Goal: Task Accomplishment & Management: Use online tool/utility

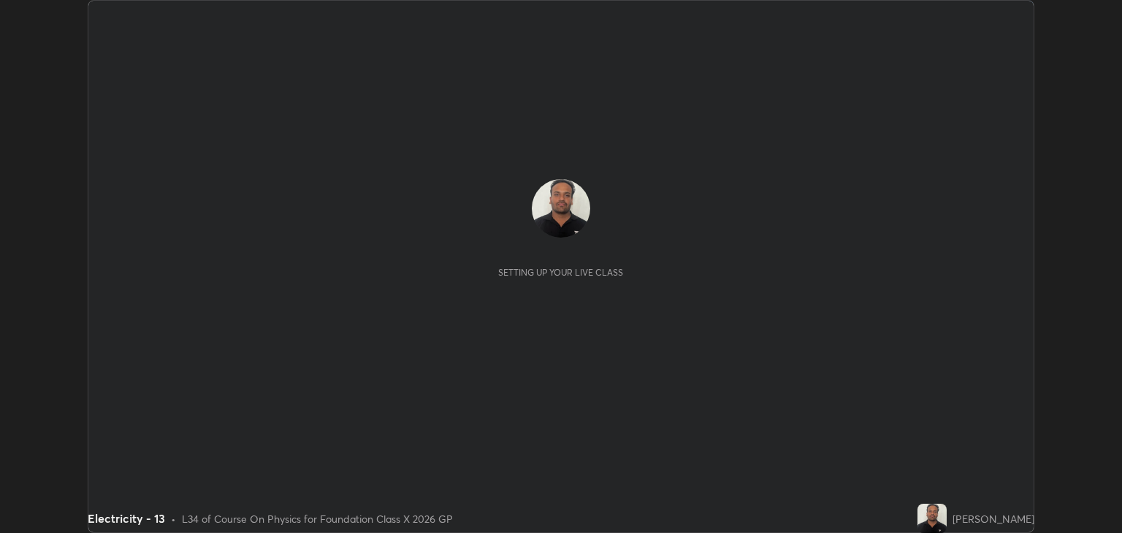
scroll to position [533, 1122]
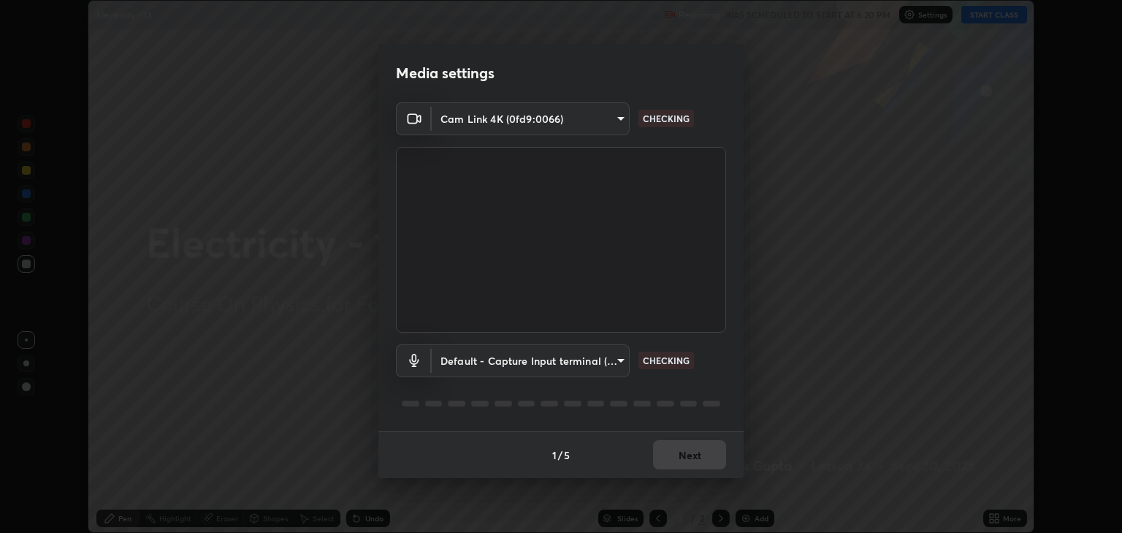
type input "3328cde424a25390179a7ca00da1373b9c8fa94f48d999d528576bd62ee58b72"
type input "default"
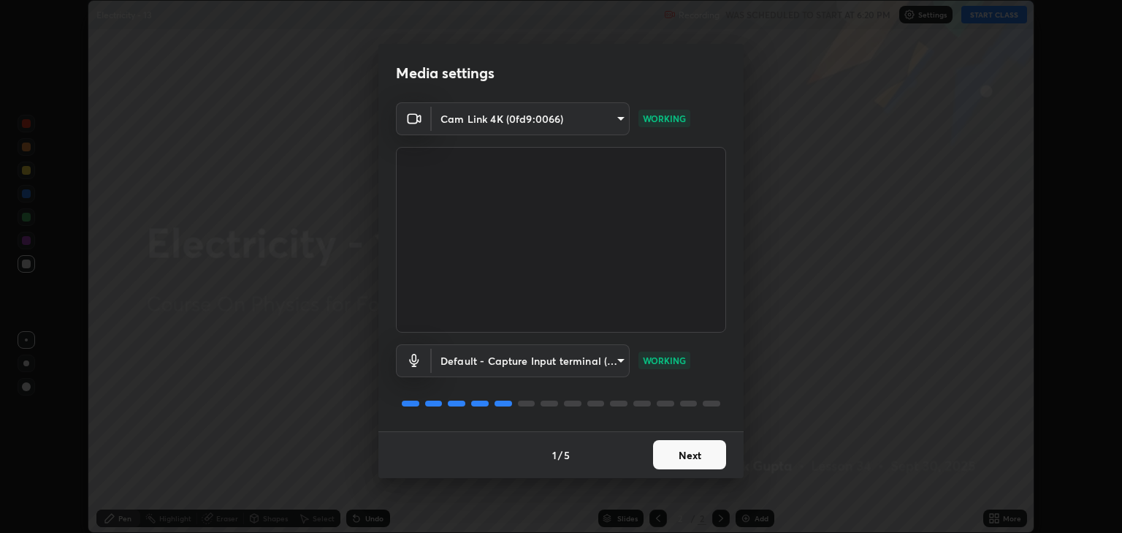
click at [682, 464] on button "Next" at bounding box center [689, 454] width 73 height 29
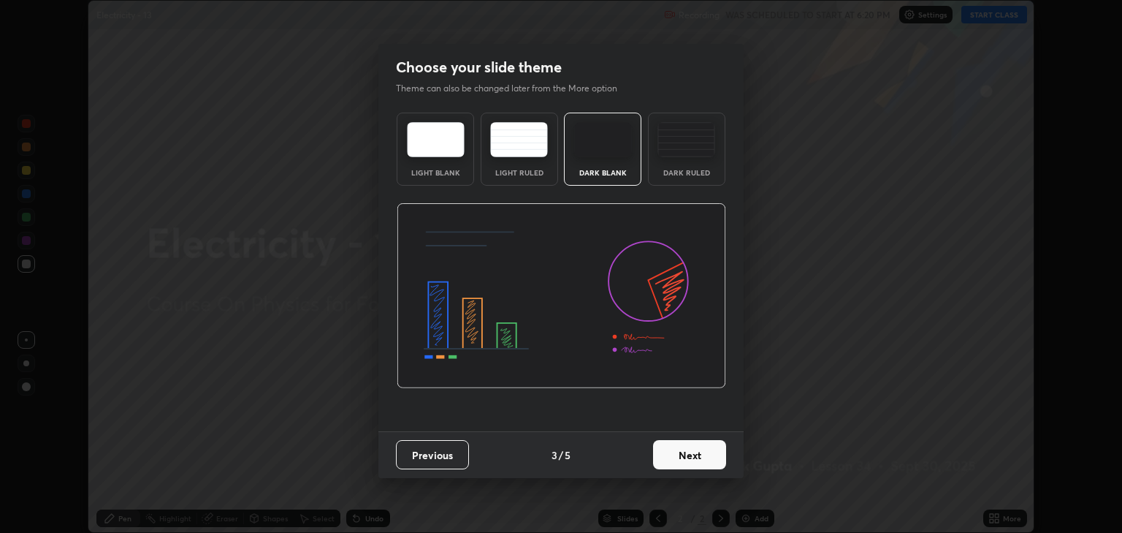
click at [693, 454] on button "Next" at bounding box center [689, 454] width 73 height 29
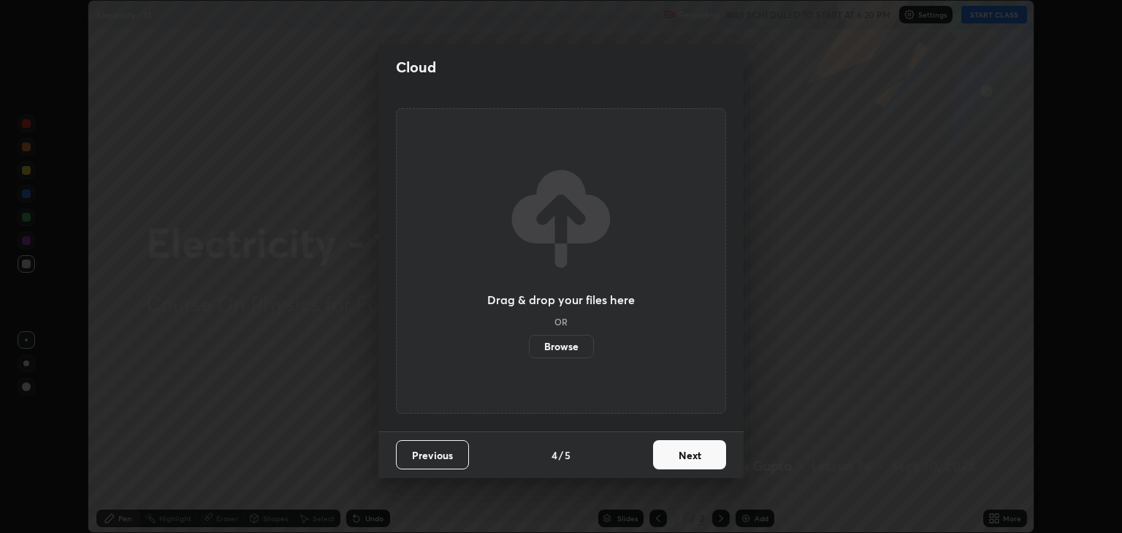
click at [698, 461] on button "Next" at bounding box center [689, 454] width 73 height 29
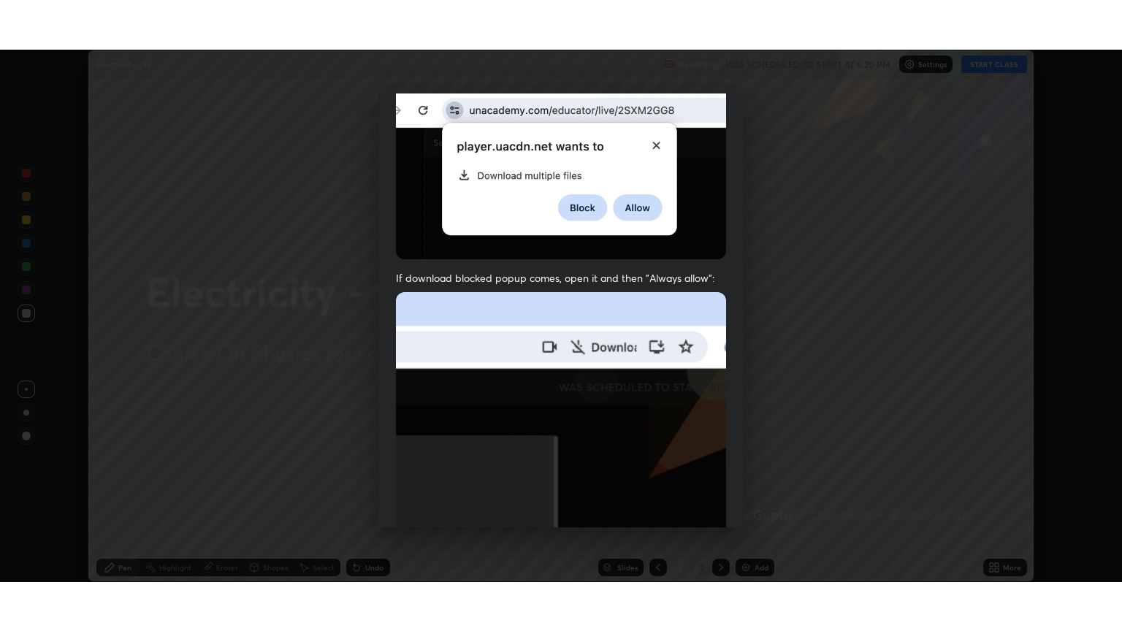
scroll to position [296, 0]
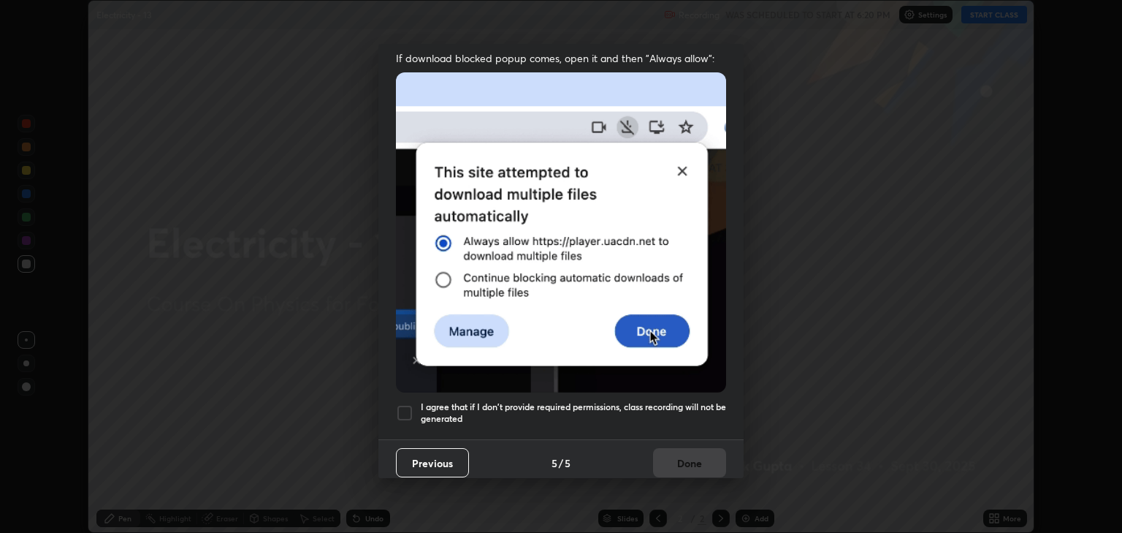
click at [500, 401] on h5 "I agree that if I don't provide required permissions, class recording will not …" at bounding box center [573, 412] width 305 height 23
click at [690, 467] on button "Done" at bounding box center [689, 462] width 73 height 29
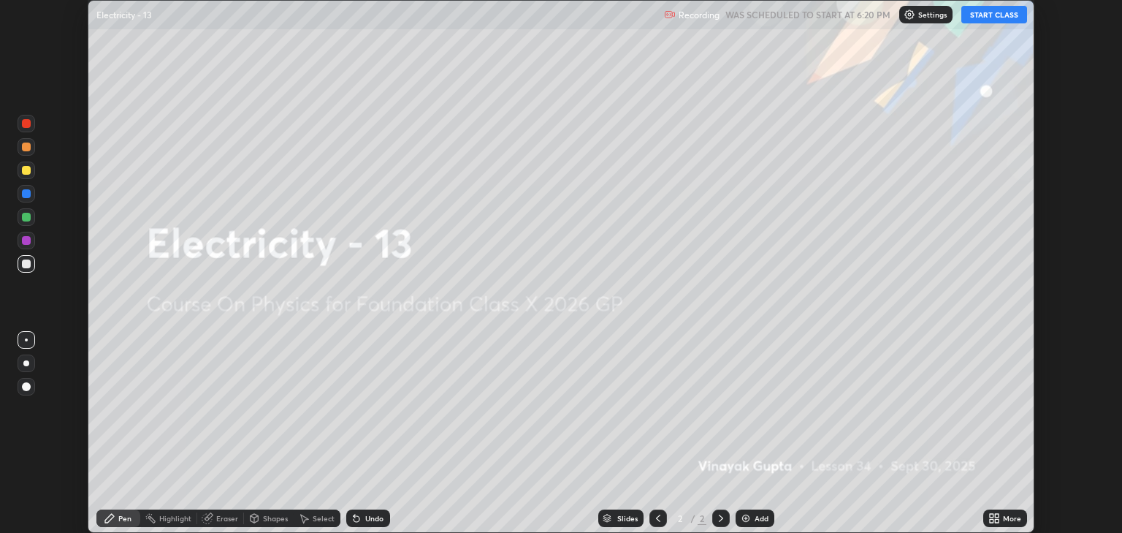
click at [1004, 526] on div "More" at bounding box center [1005, 518] width 44 height 18
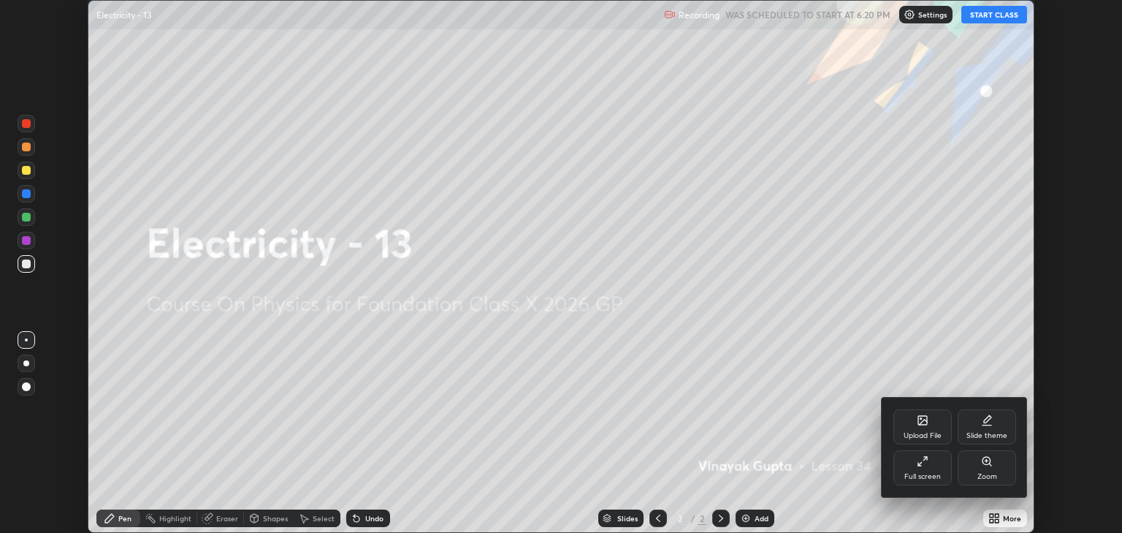
click at [951, 481] on div "Full screen" at bounding box center [923, 467] width 58 height 35
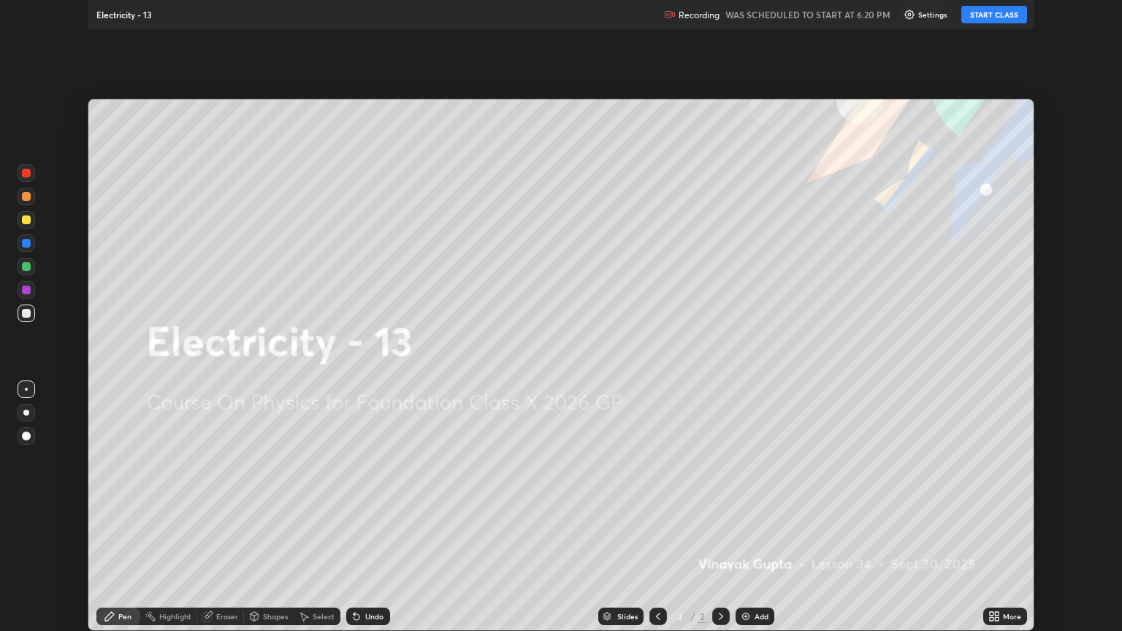
scroll to position [631, 1122]
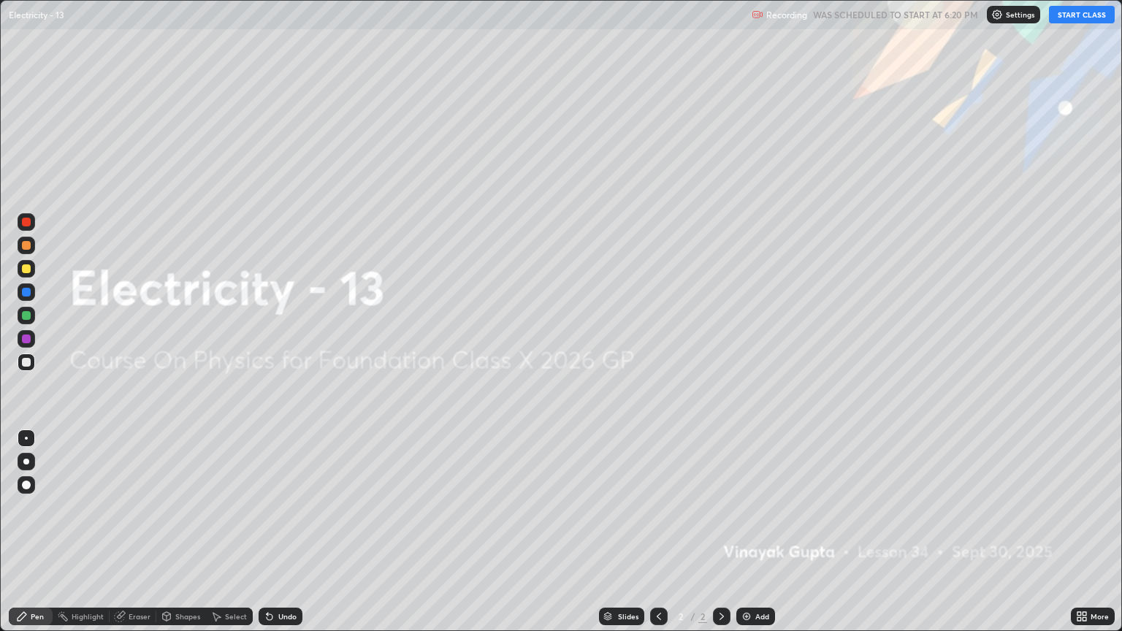
click at [1072, 19] on button "START CLASS" at bounding box center [1082, 15] width 66 height 18
click at [753, 532] on div "Add" at bounding box center [755, 617] width 39 height 18
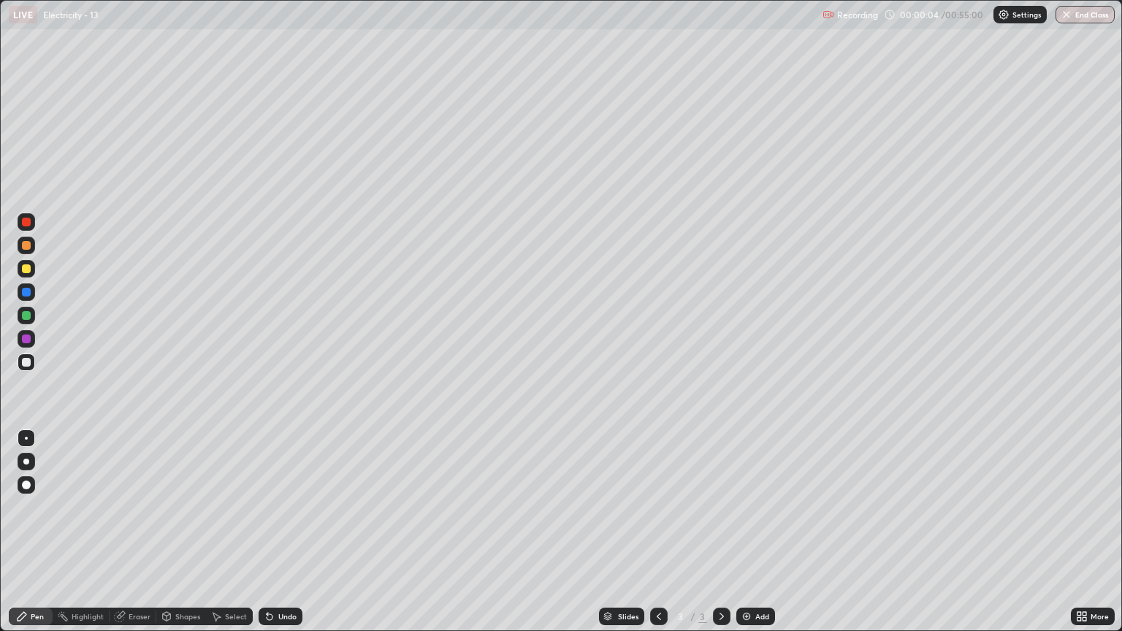
click at [753, 532] on div "Add" at bounding box center [755, 617] width 39 height 18
click at [658, 532] on icon at bounding box center [659, 617] width 12 height 12
click at [755, 532] on div "Add" at bounding box center [762, 616] width 14 height 7
click at [285, 532] on div "Undo" at bounding box center [287, 616] width 18 height 7
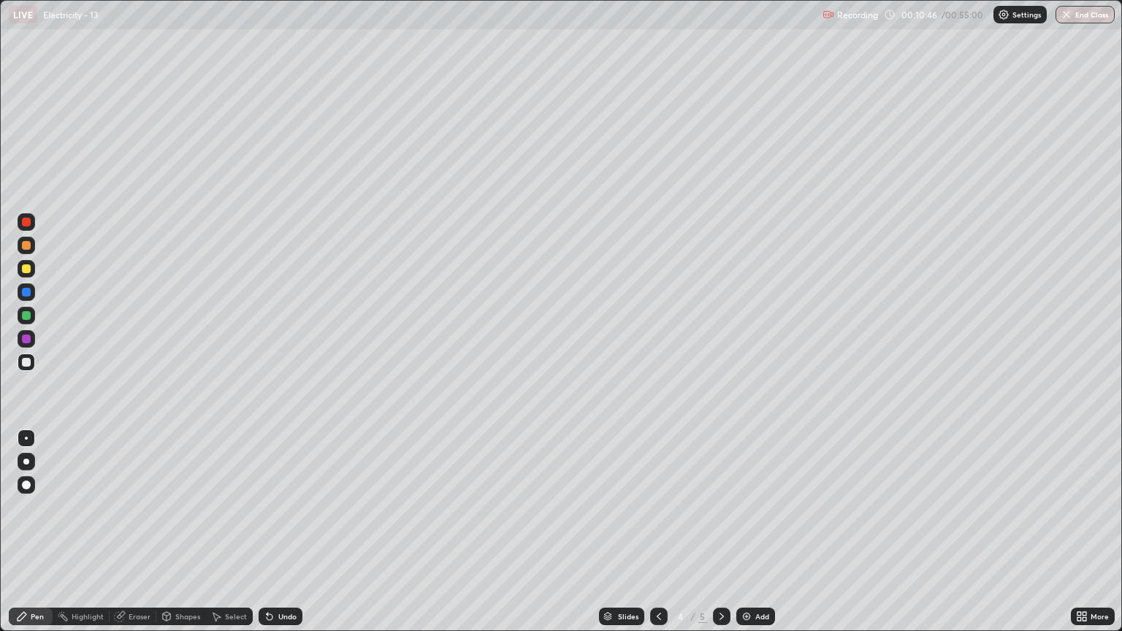
click at [286, 532] on div "Undo" at bounding box center [281, 617] width 44 height 18
click at [283, 532] on div "Undo" at bounding box center [281, 617] width 44 height 18
click at [28, 264] on div at bounding box center [26, 268] width 9 height 9
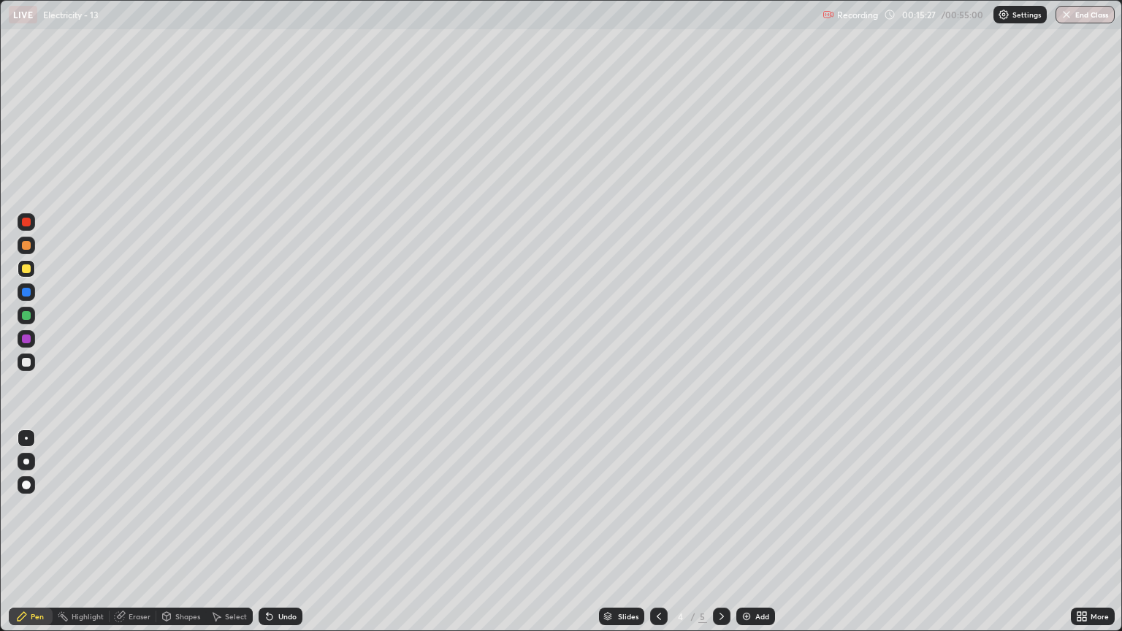
click at [714, 532] on div at bounding box center [722, 617] width 18 height 18
click at [20, 363] on div at bounding box center [27, 363] width 18 height 18
click at [768, 532] on div "Add" at bounding box center [762, 616] width 14 height 7
click at [26, 270] on div at bounding box center [26, 268] width 9 height 9
click at [292, 532] on div "Undo" at bounding box center [287, 616] width 18 height 7
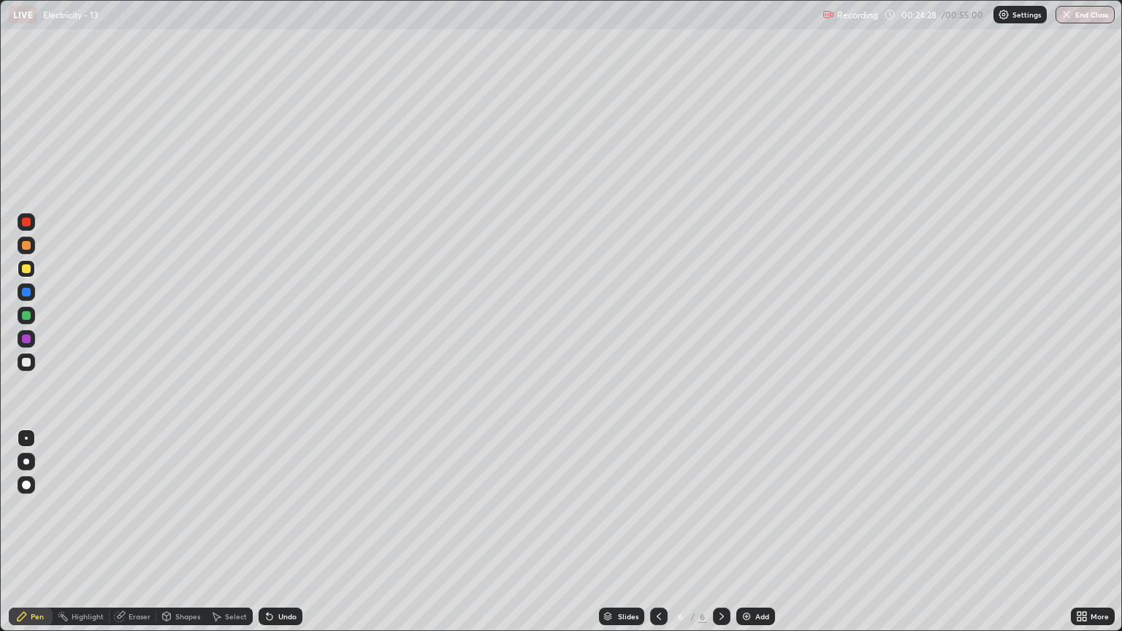
click at [290, 532] on div "Undo" at bounding box center [287, 616] width 18 height 7
click at [283, 532] on div "Undo" at bounding box center [287, 616] width 18 height 7
click at [285, 532] on div "Undo" at bounding box center [287, 616] width 18 height 7
click at [281, 532] on div "Undo" at bounding box center [287, 616] width 18 height 7
click at [279, 532] on div "Undo" at bounding box center [287, 616] width 18 height 7
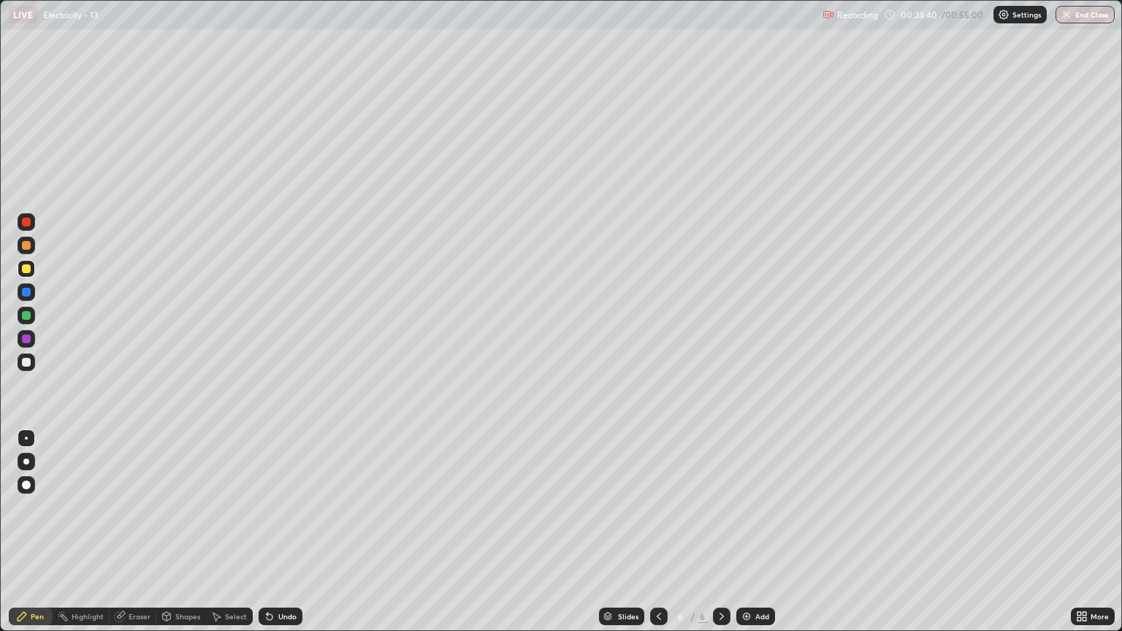
click at [276, 532] on div "Undo" at bounding box center [281, 617] width 44 height 18
click at [279, 532] on div "Undo" at bounding box center [287, 616] width 18 height 7
click at [283, 532] on div "Undo" at bounding box center [287, 616] width 18 height 7
click at [282, 532] on div "Undo" at bounding box center [281, 617] width 44 height 18
click at [24, 370] on div at bounding box center [27, 363] width 18 height 18
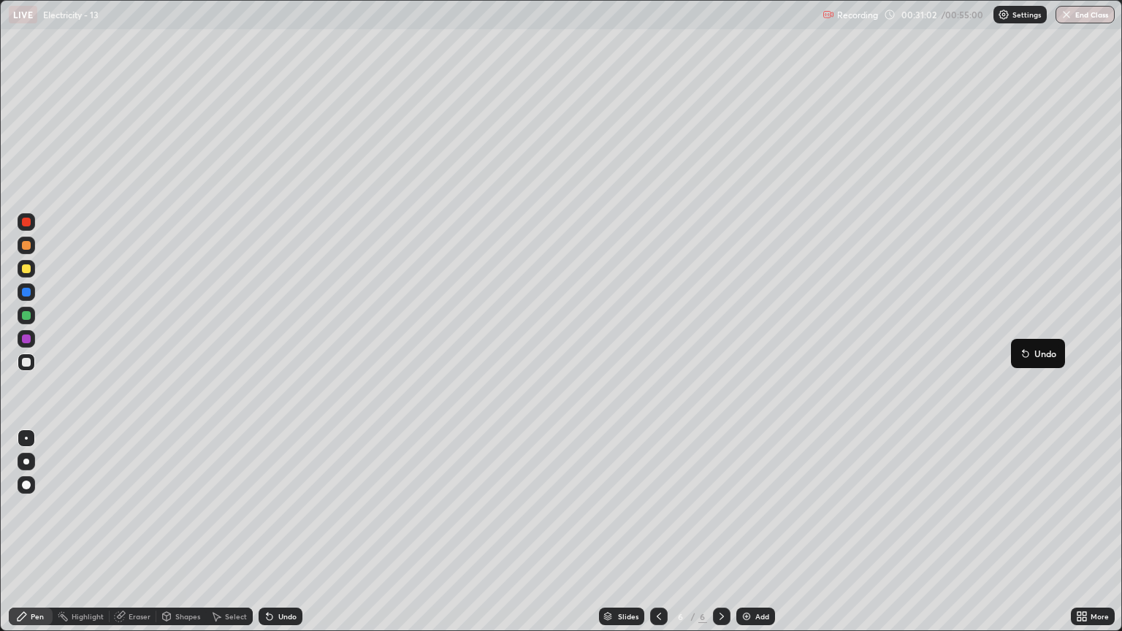
click at [1019, 353] on button "Undo" at bounding box center [1038, 354] width 42 height 18
click at [297, 532] on div "Undo" at bounding box center [281, 617] width 44 height 18
click at [283, 532] on div "Undo" at bounding box center [287, 616] width 18 height 7
click at [720, 532] on icon at bounding box center [722, 617] width 12 height 12
click at [753, 532] on div "Add" at bounding box center [755, 617] width 39 height 18
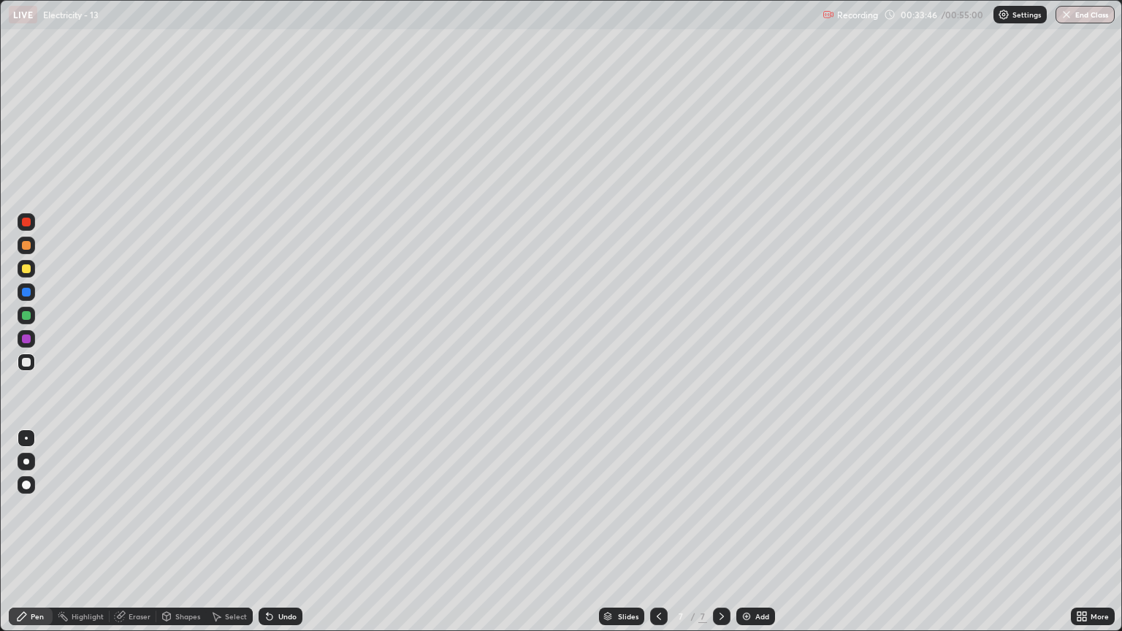
click at [658, 532] on icon at bounding box center [659, 617] width 12 height 12
click at [720, 532] on icon at bounding box center [722, 617] width 12 height 12
click at [758, 532] on div "Add" at bounding box center [762, 616] width 14 height 7
click at [288, 532] on div "Undo" at bounding box center [287, 616] width 18 height 7
click at [1097, 21] on button "End Class" at bounding box center [1086, 15] width 58 height 18
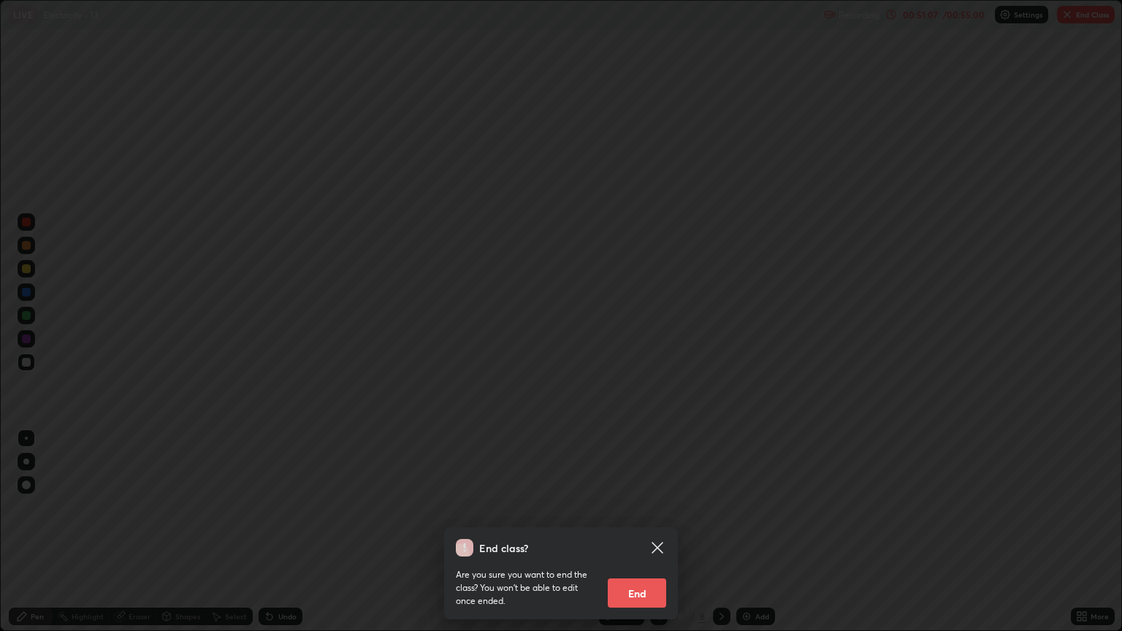
click at [651, 532] on button "End" at bounding box center [637, 593] width 58 height 29
